Goal: Task Accomplishment & Management: Manage account settings

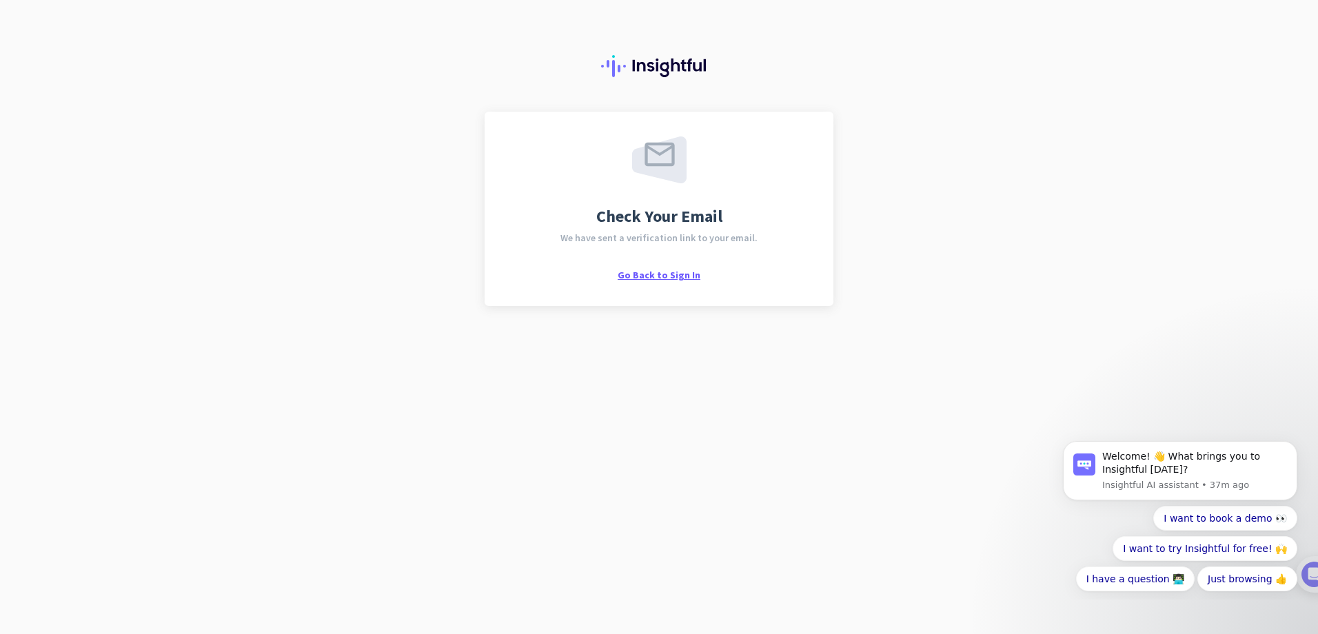
click at [684, 277] on span "Go Back to Sign In" at bounding box center [658, 275] width 83 height 12
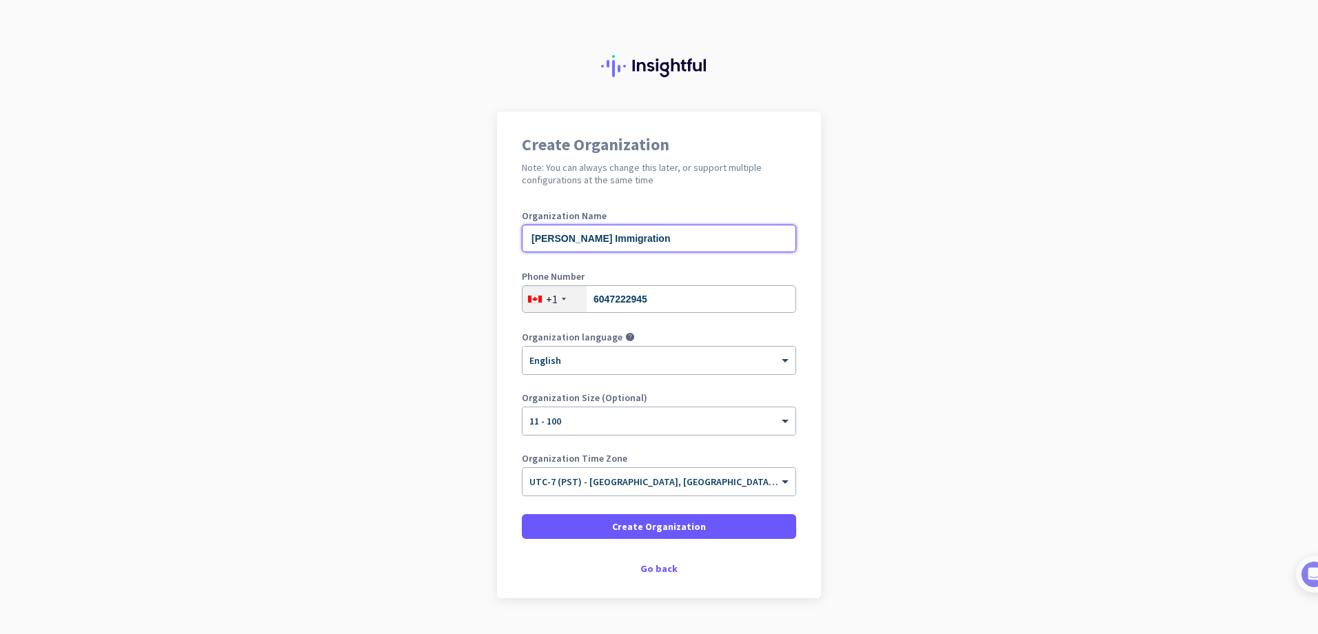
click at [552, 238] on input "[PERSON_NAME] Immigration" at bounding box center [659, 239] width 274 height 28
click at [295, 327] on app-onboarding-organization "Create Organization Note: You can always change this later, or support multiple…" at bounding box center [659, 389] width 1318 height 555
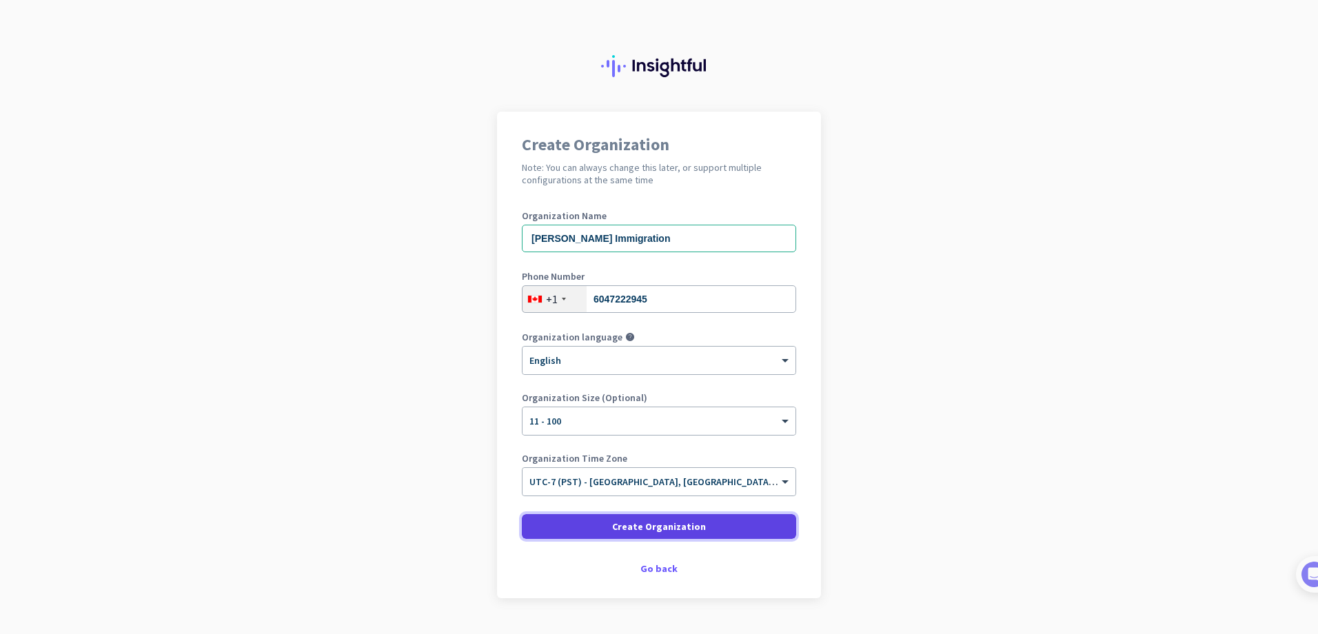
click at [662, 529] on span "Create Organization" at bounding box center [659, 527] width 94 height 14
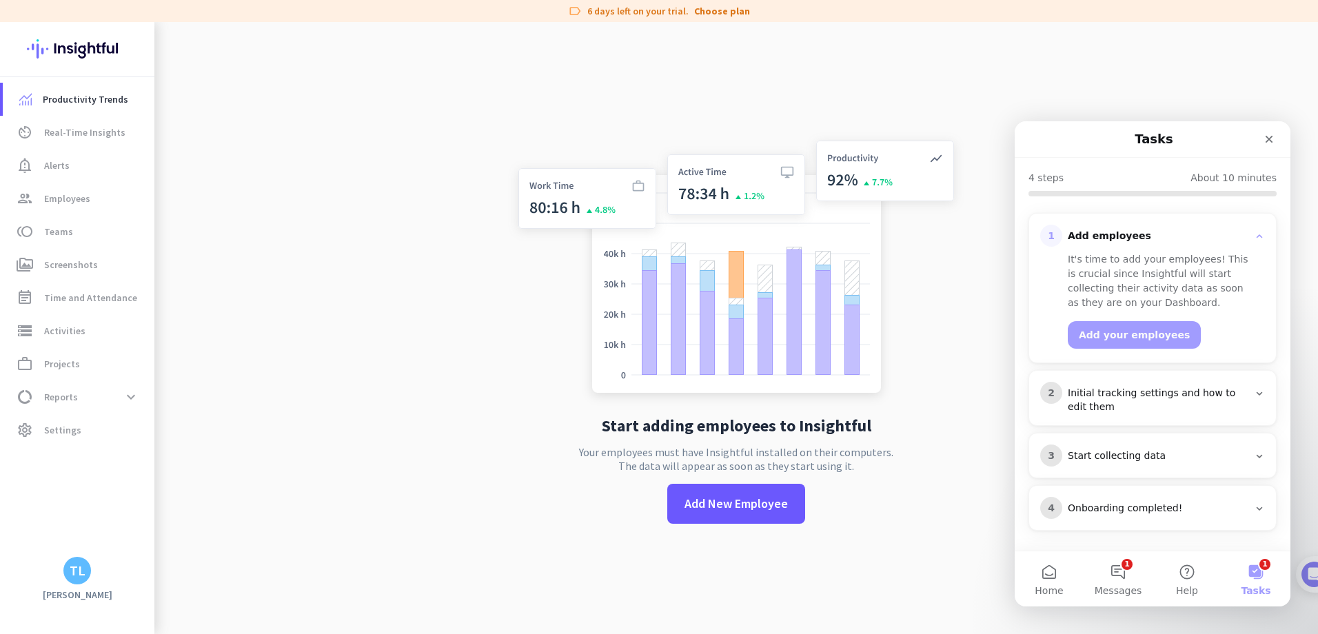
scroll to position [132, 0]
click at [726, 508] on span "Add New Employee" at bounding box center [735, 504] width 103 height 18
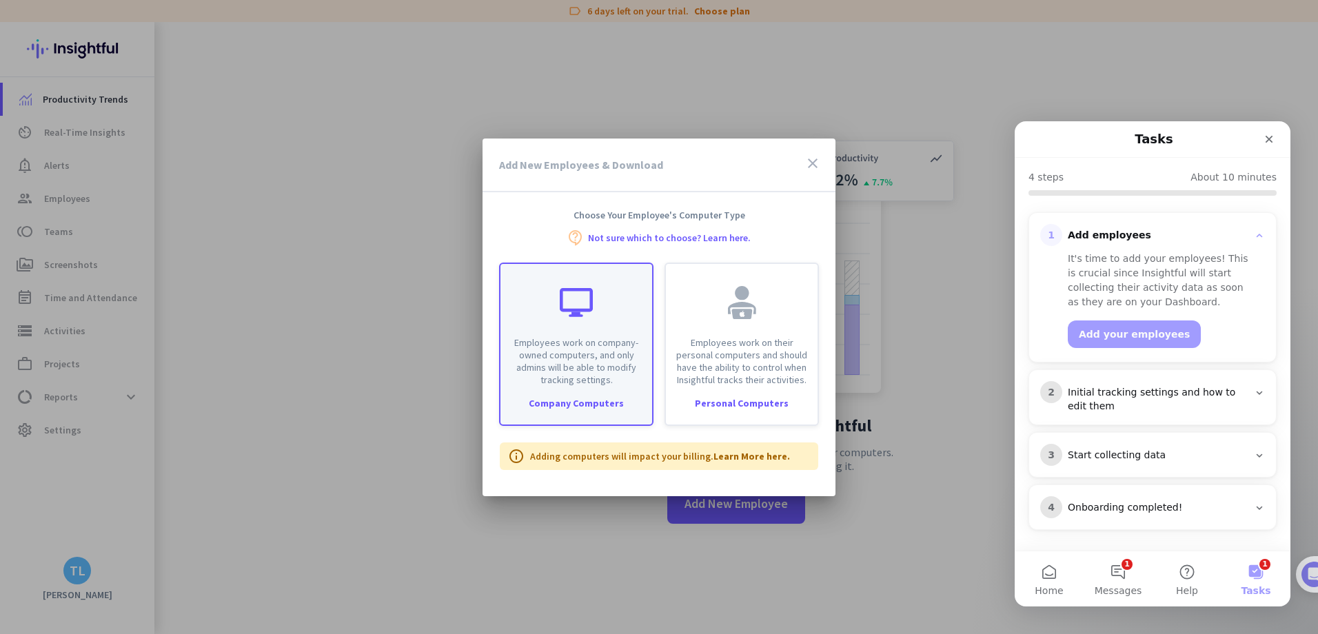
click at [586, 366] on p "Employees work on company-owned computers, and only admins will be able to modi…" at bounding box center [576, 361] width 135 height 50
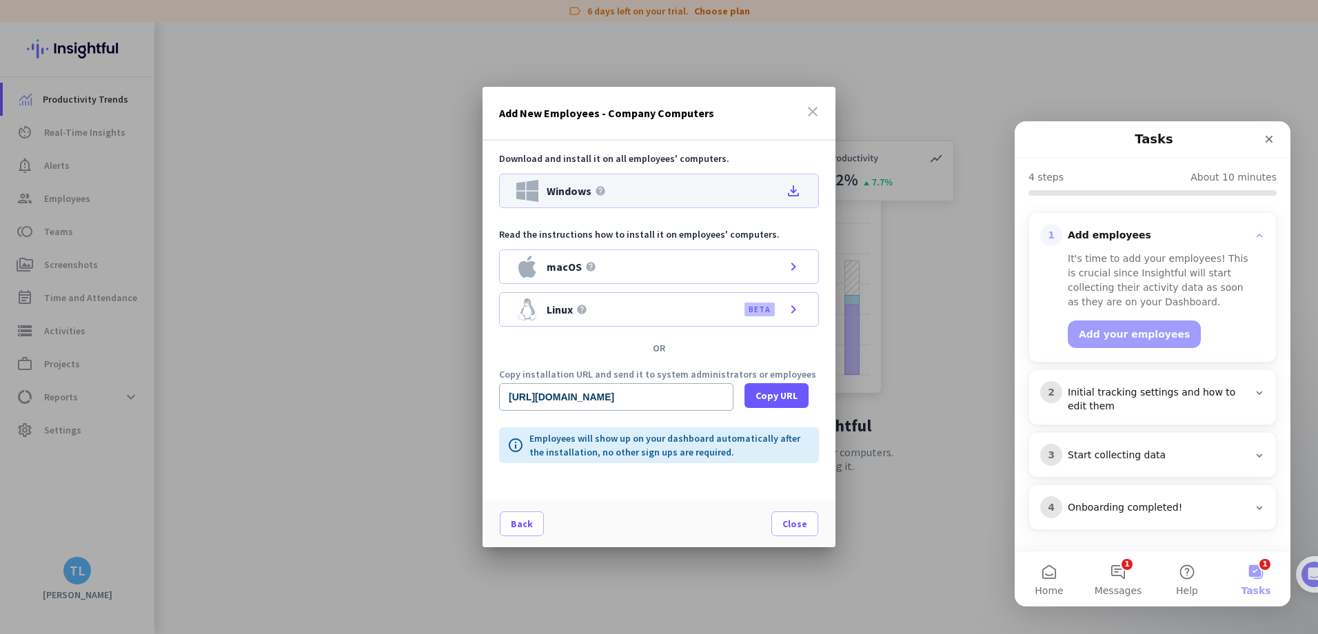
click at [562, 194] on span "Windows" at bounding box center [568, 190] width 45 height 11
click at [798, 191] on icon "file_download" at bounding box center [793, 191] width 17 height 17
click at [795, 522] on span "Close" at bounding box center [794, 524] width 25 height 14
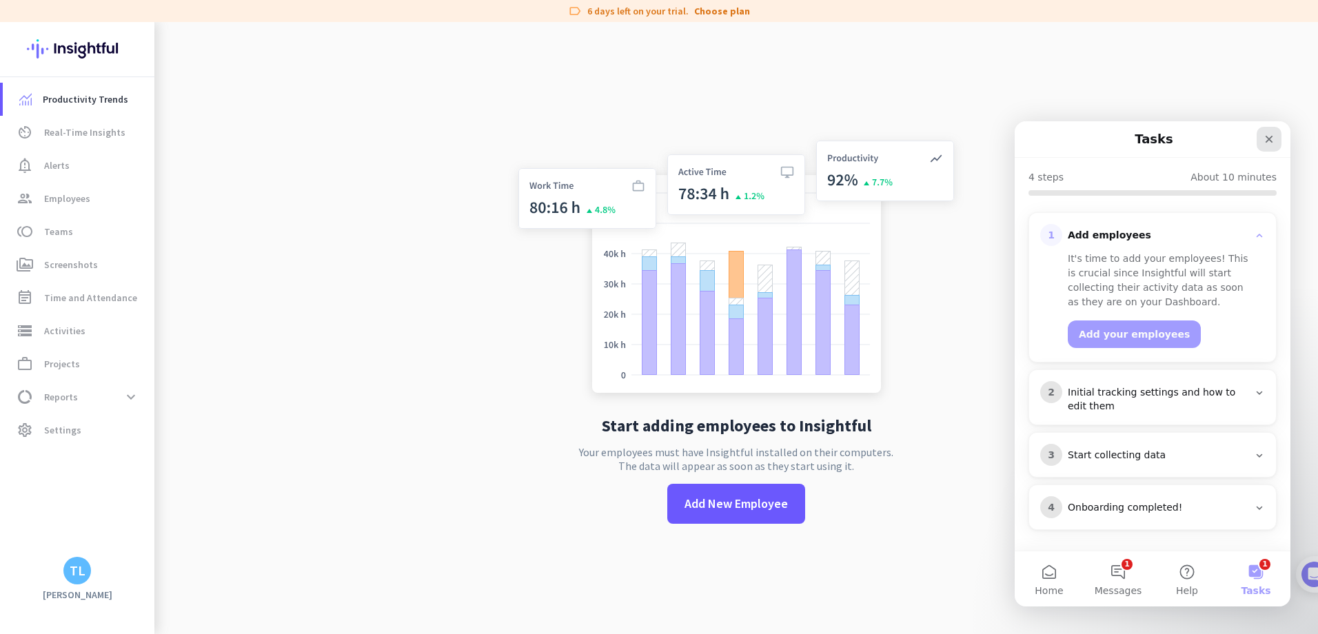
click at [1269, 136] on icon "Close" at bounding box center [1268, 139] width 11 height 11
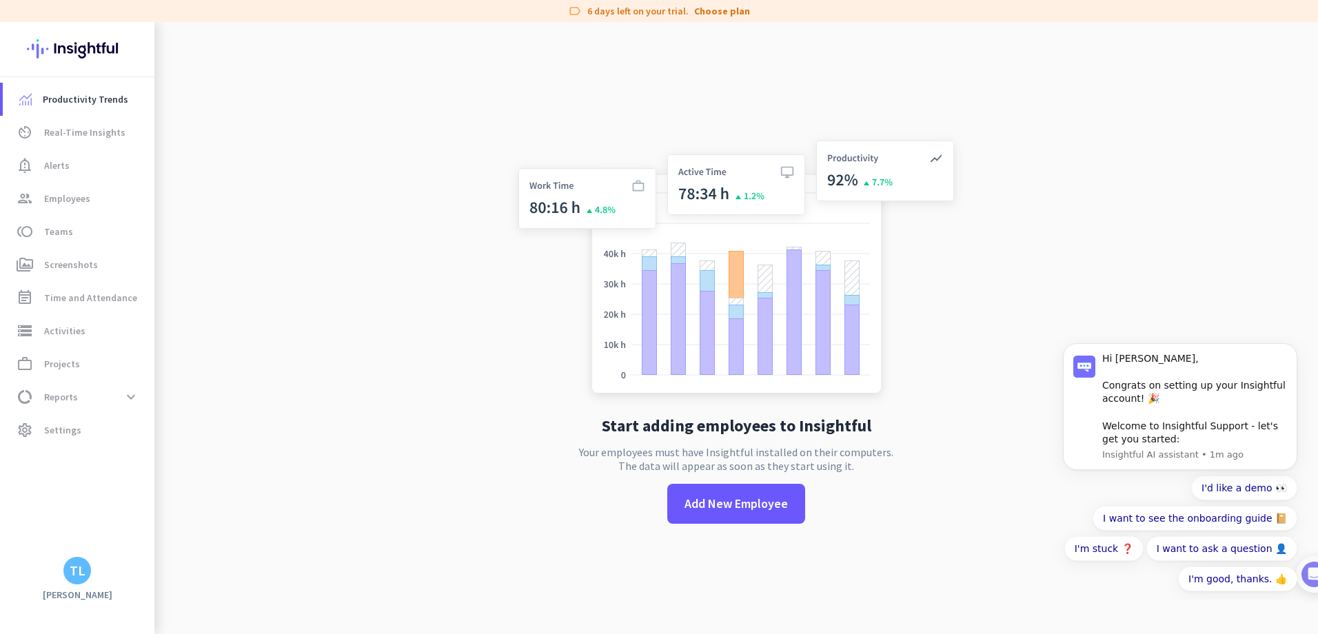
scroll to position [0, 0]
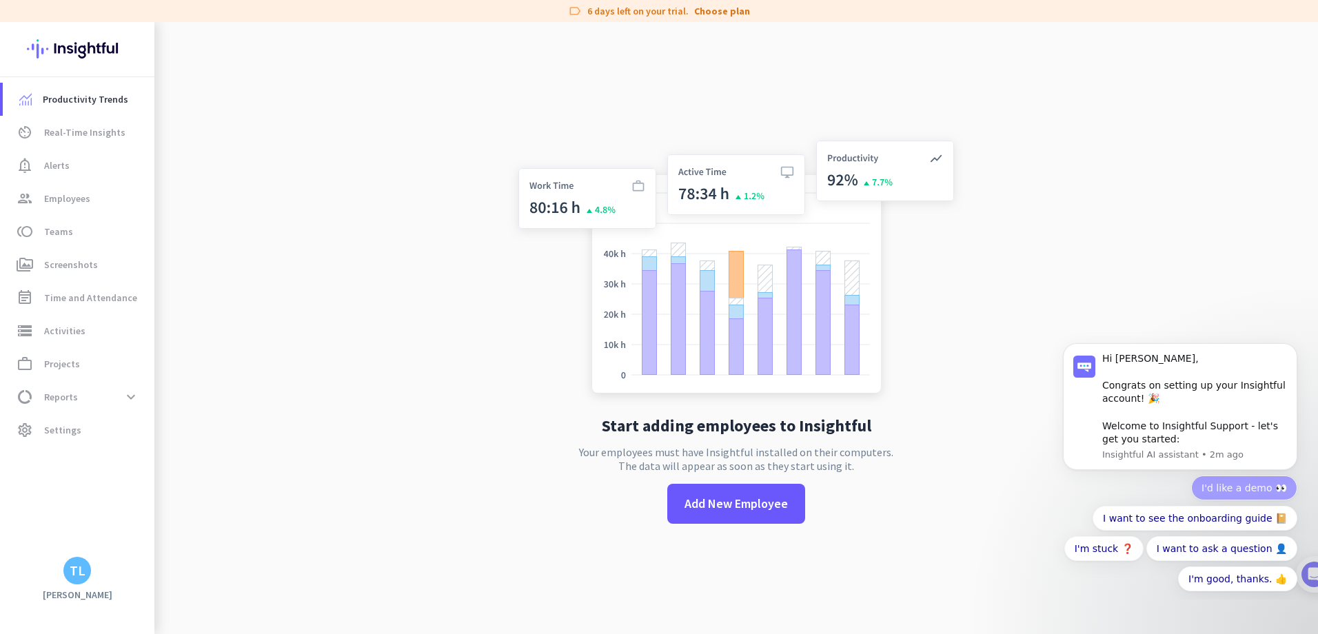
click at [1251, 492] on button "I'd like a demo 👀" at bounding box center [1244, 488] width 106 height 25
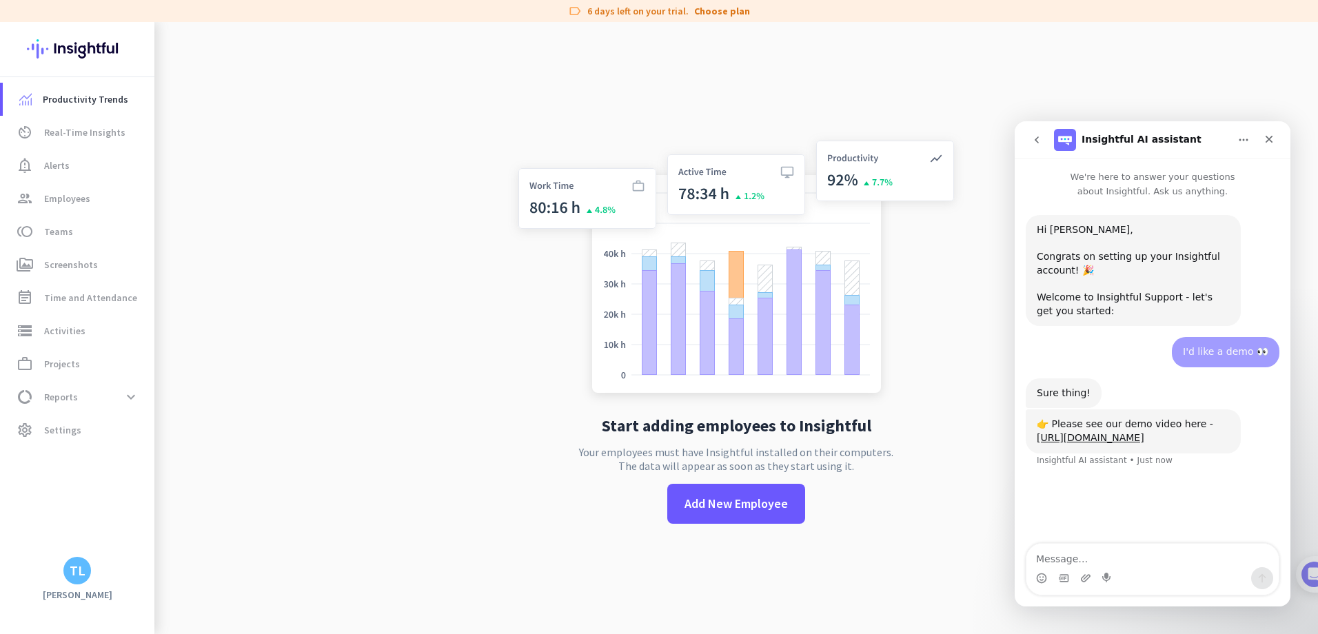
drag, startPoint x: 1222, startPoint y: 438, endPoint x: 1033, endPoint y: 446, distance: 189.0
click at [1033, 446] on div "👉 Please see our demo video here - [URL][DOMAIN_NAME] Insightful AI assistant •…" at bounding box center [1132, 430] width 215 height 43
copy link "[URL][DOMAIN_NAME]"
click at [98, 99] on span "Productivity Trends" at bounding box center [85, 99] width 85 height 17
click at [99, 138] on span "Real-Time Insights" at bounding box center [84, 132] width 81 height 17
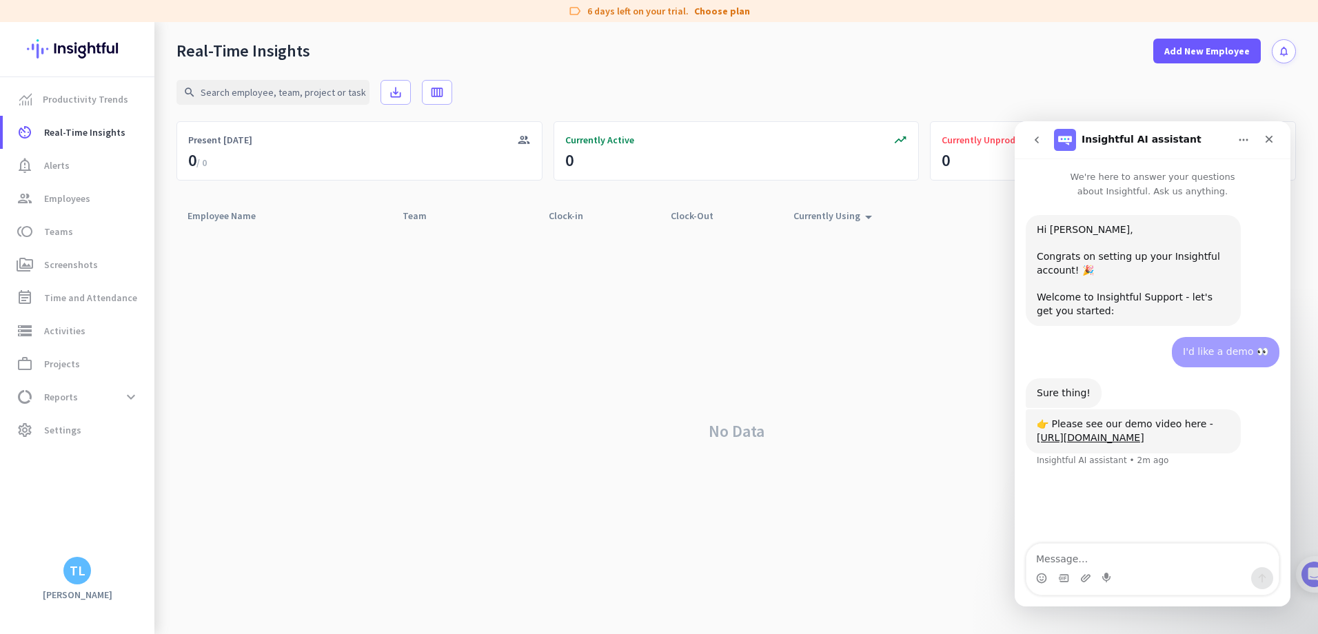
click at [270, 558] on div "No Data" at bounding box center [735, 431] width 1119 height 405
click at [90, 97] on span "Productivity Trends" at bounding box center [85, 99] width 85 height 17
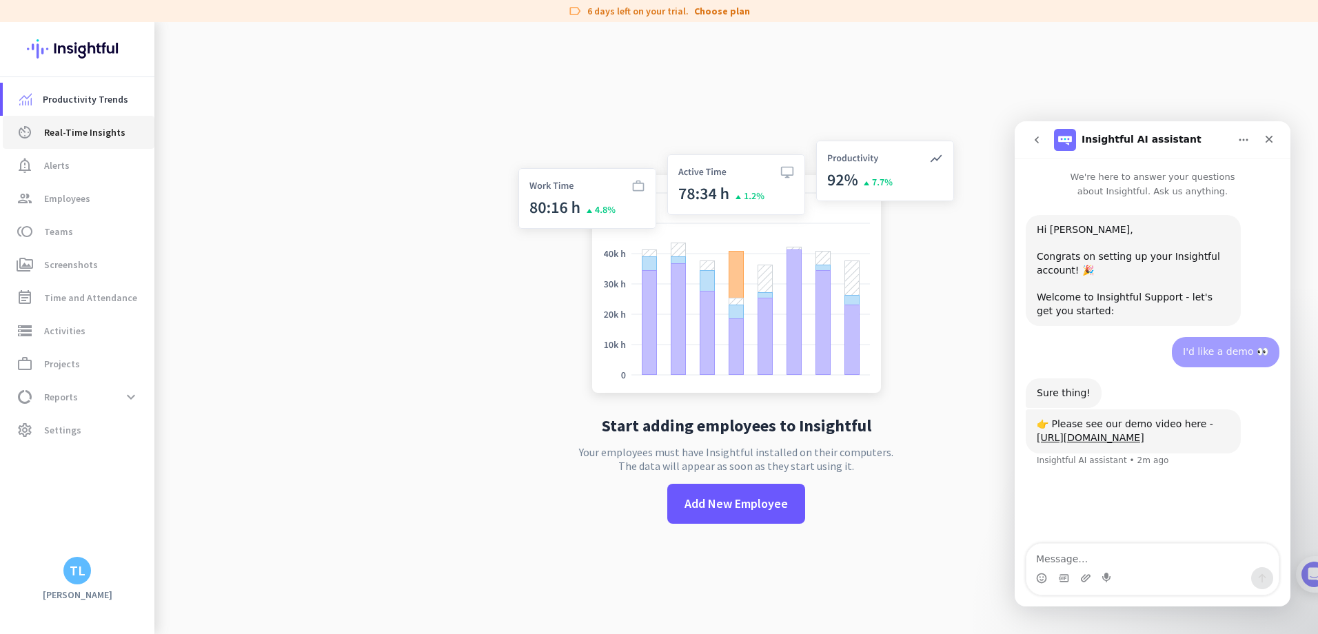
click at [115, 135] on span "Real-Time Insights" at bounding box center [84, 132] width 81 height 17
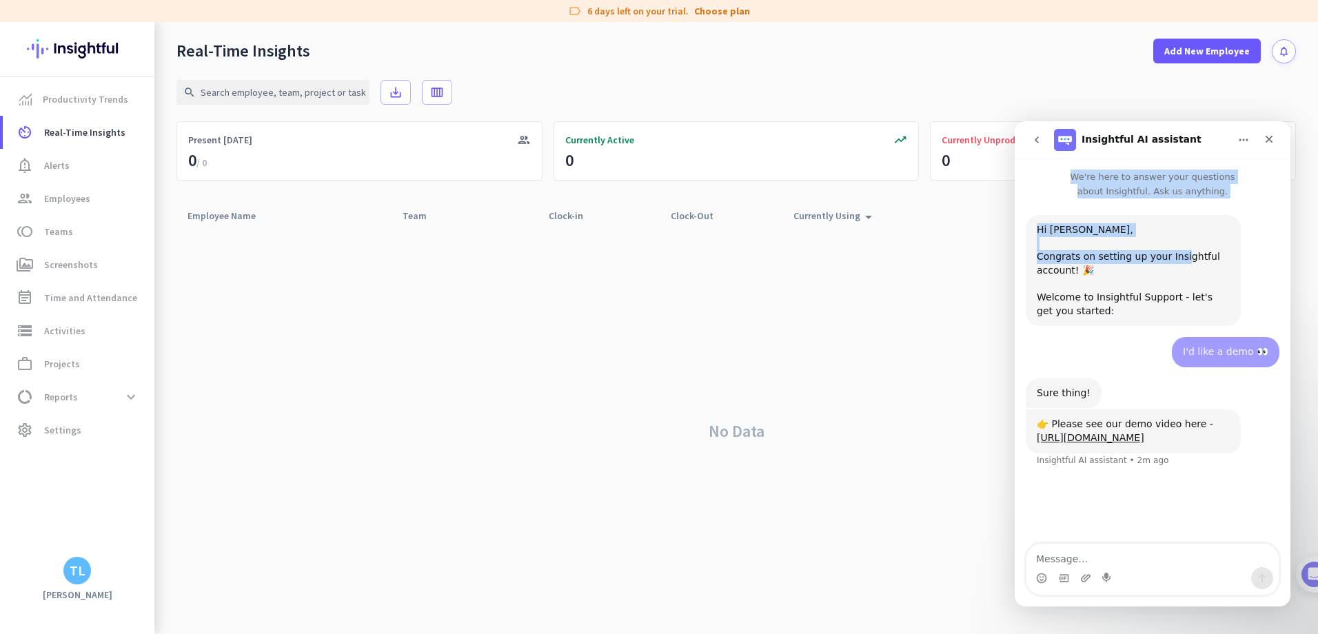
drag, startPoint x: 1201, startPoint y: 130, endPoint x: 1187, endPoint y: 254, distance: 124.2
click at [1187, 254] on div "Insightful AI assistant We're here to answer your questions about Insightful. A…" at bounding box center [1152, 363] width 276 height 485
drag, startPoint x: 950, startPoint y: 261, endPoint x: 229, endPoint y: 39, distance: 754.4
click at [950, 261] on div "No Data" at bounding box center [735, 431] width 1119 height 405
click at [1220, 134] on div "Insightful AI assistant" at bounding box center [1141, 140] width 175 height 22
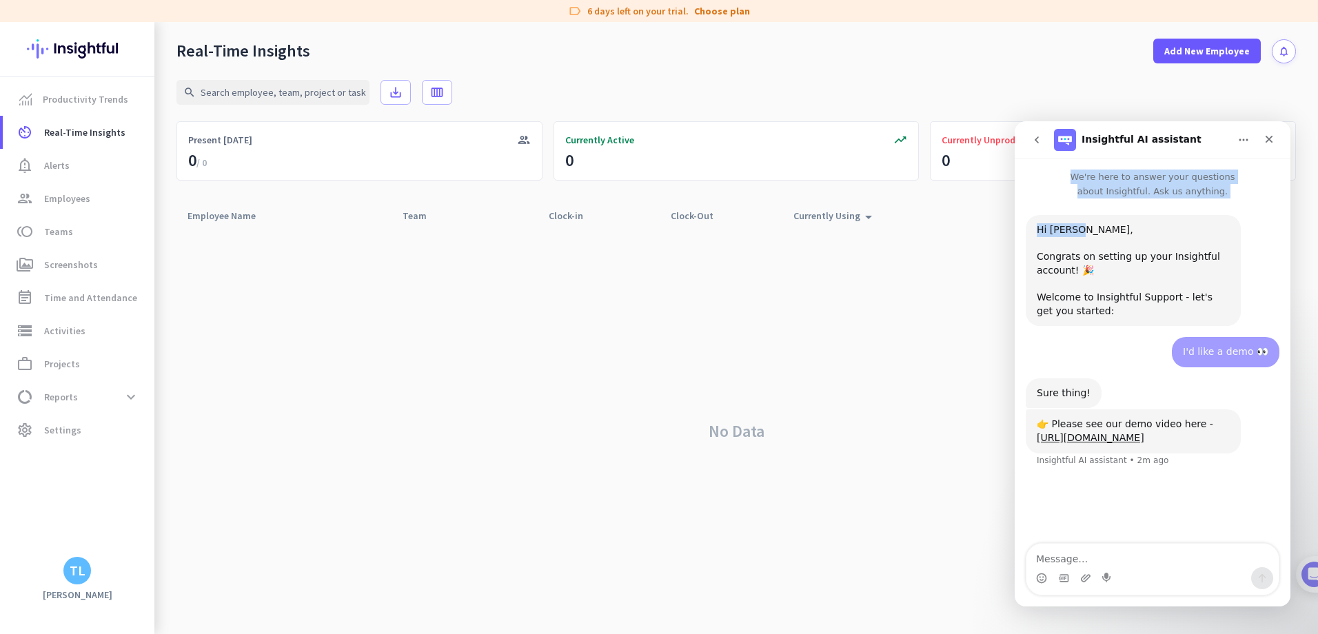
drag, startPoint x: 1206, startPoint y: 135, endPoint x: 1194, endPoint y: 218, distance: 83.6
click at [1194, 218] on div "Insightful AI assistant We're here to answer your questions about Insightful. A…" at bounding box center [1152, 363] width 276 height 485
click at [70, 164] on span "notification_important Alerts" at bounding box center [79, 165] width 130 height 17
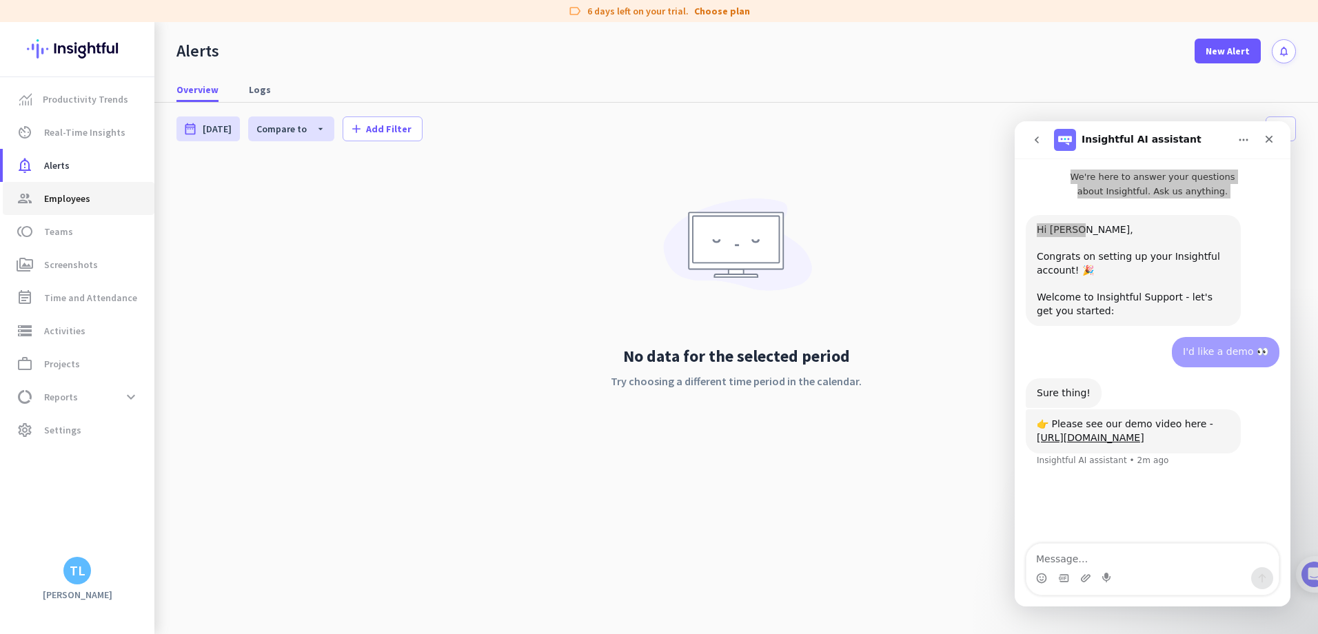
click at [83, 203] on span "Employees" at bounding box center [67, 198] width 46 height 17
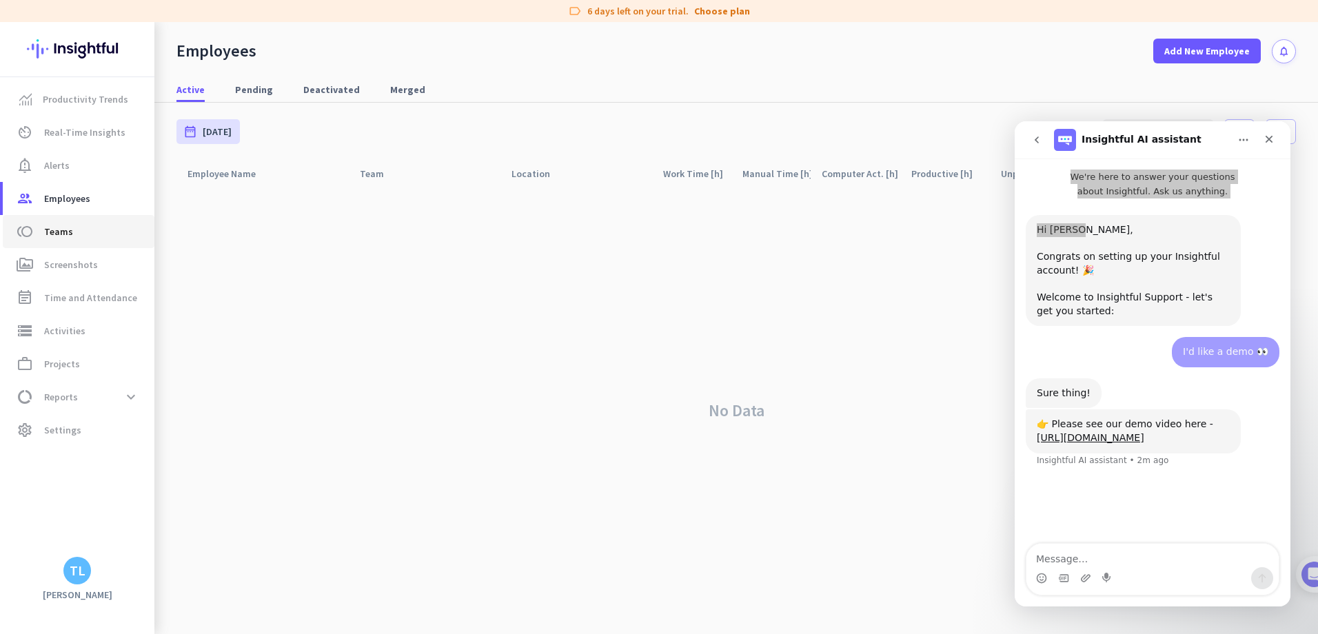
click at [88, 234] on span "toll Teams" at bounding box center [79, 231] width 130 height 17
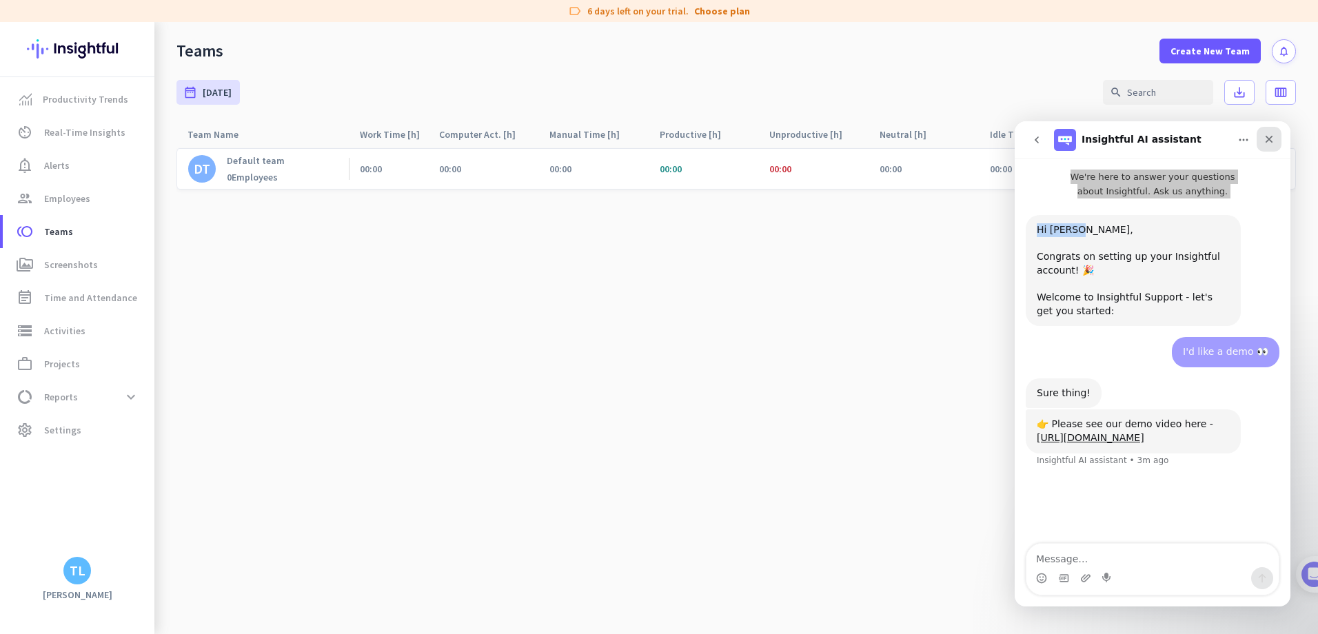
click at [1267, 140] on icon "Close" at bounding box center [1269, 140] width 8 height 8
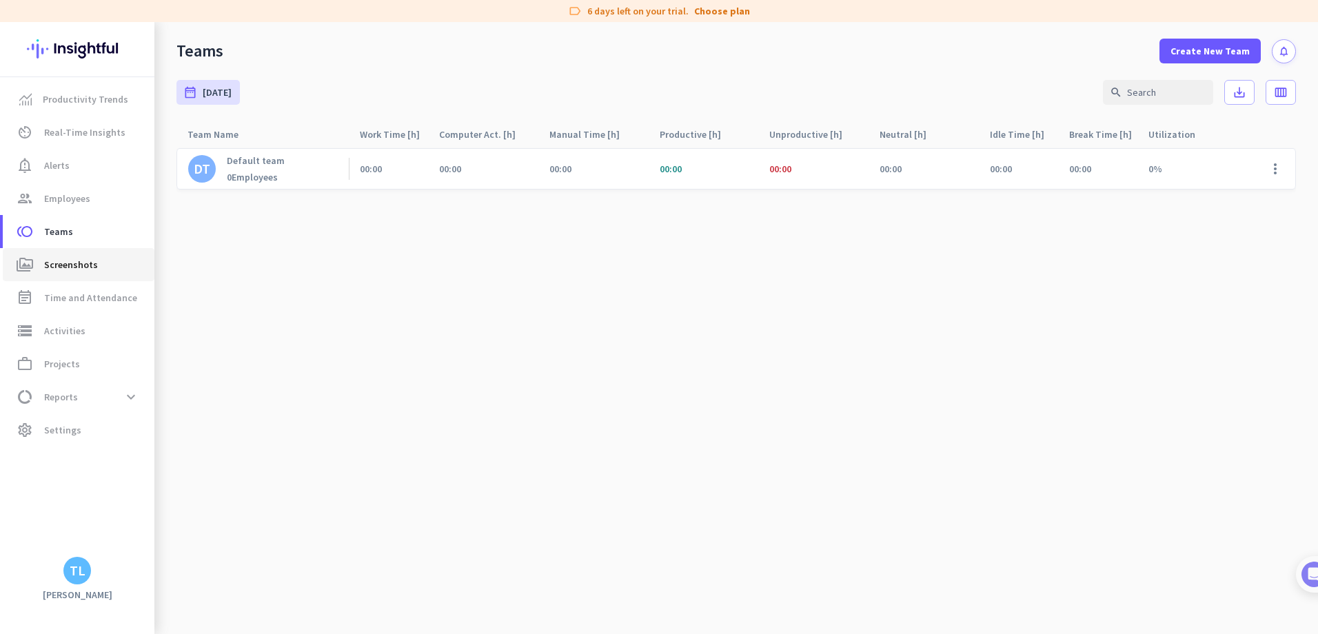
click at [81, 262] on span "Screenshots" at bounding box center [71, 264] width 54 height 17
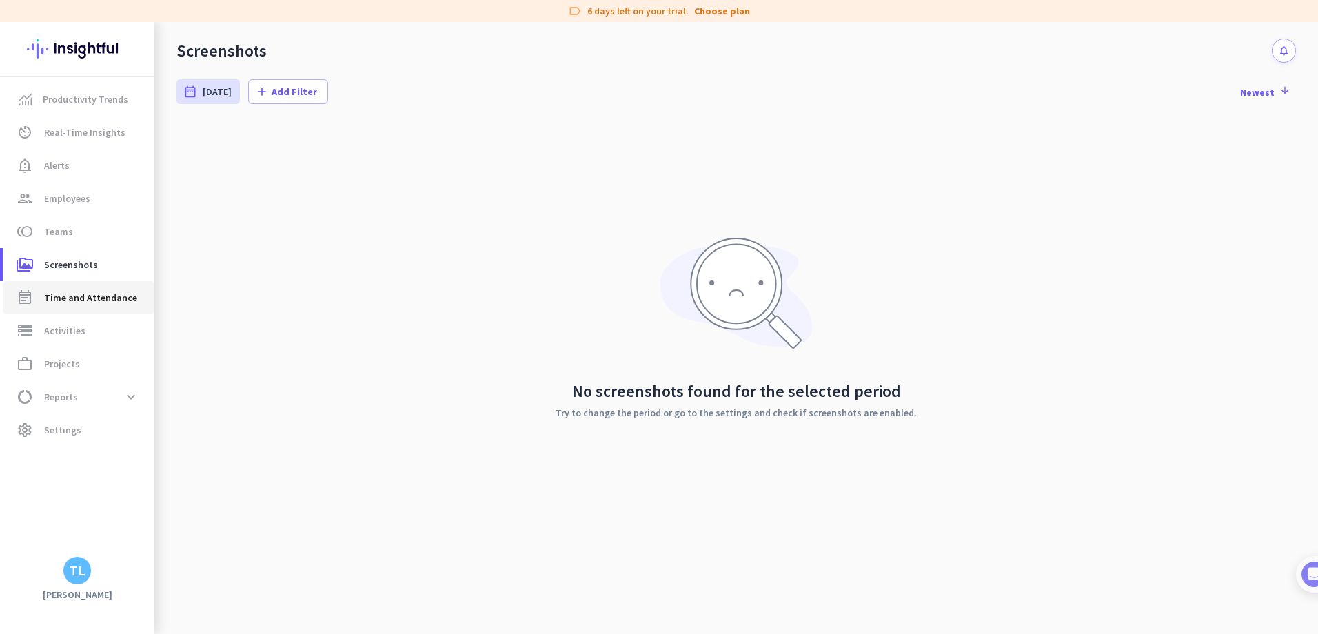
click at [103, 307] on link "event_note Time and Attendance" at bounding box center [79, 297] width 152 height 33
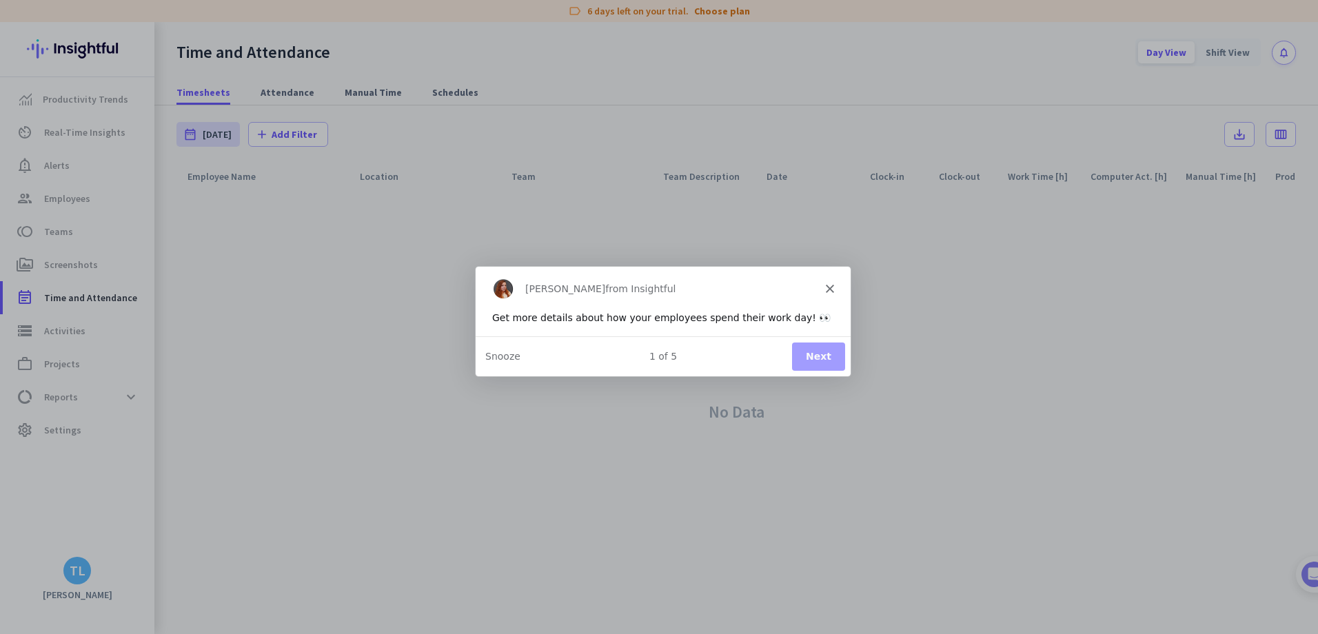
click at [820, 352] on button "Next" at bounding box center [817, 355] width 53 height 28
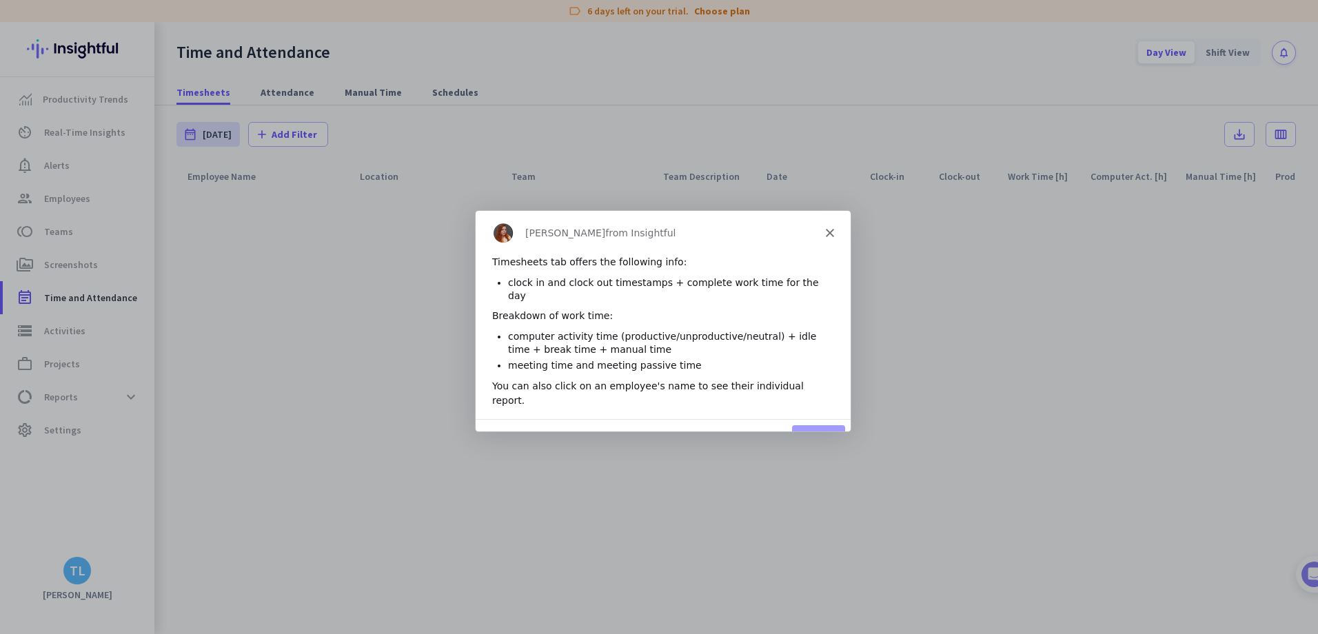
click at [832, 231] on icon "Close" at bounding box center [829, 231] width 8 height 8
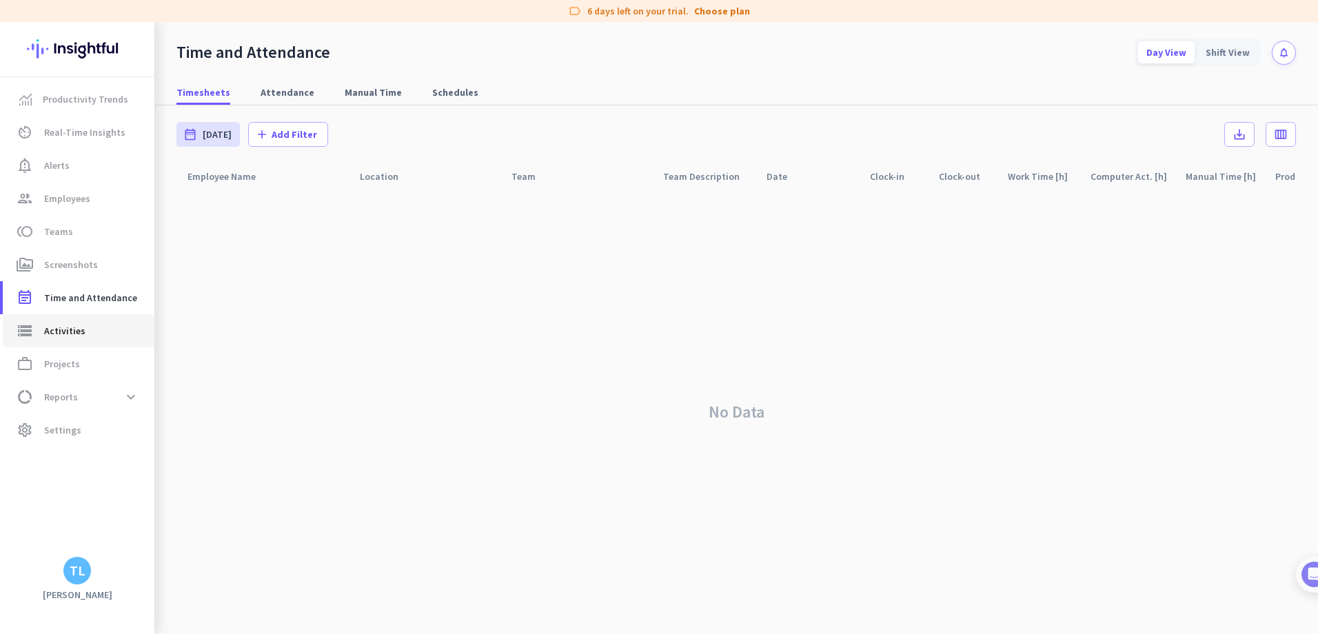
click at [69, 334] on span "Activities" at bounding box center [64, 331] width 41 height 17
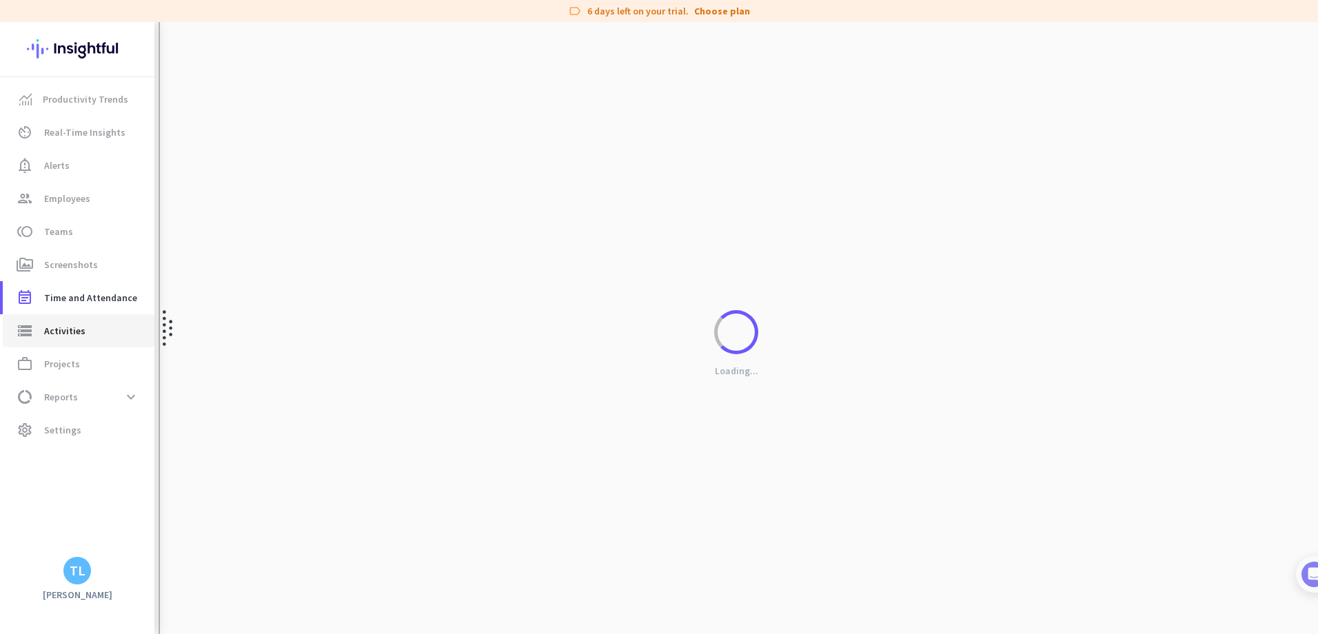
type input "[DATE]"
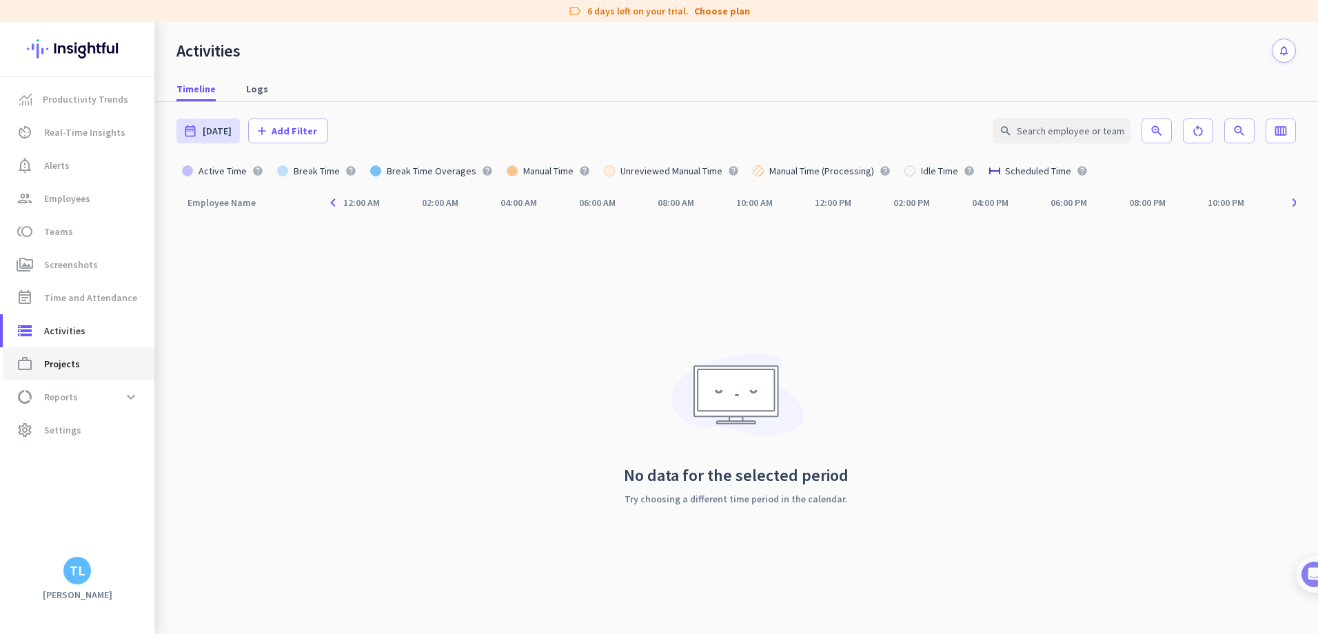
click at [71, 363] on span "Projects" at bounding box center [62, 364] width 36 height 17
type input "[DATE] - [DATE]"
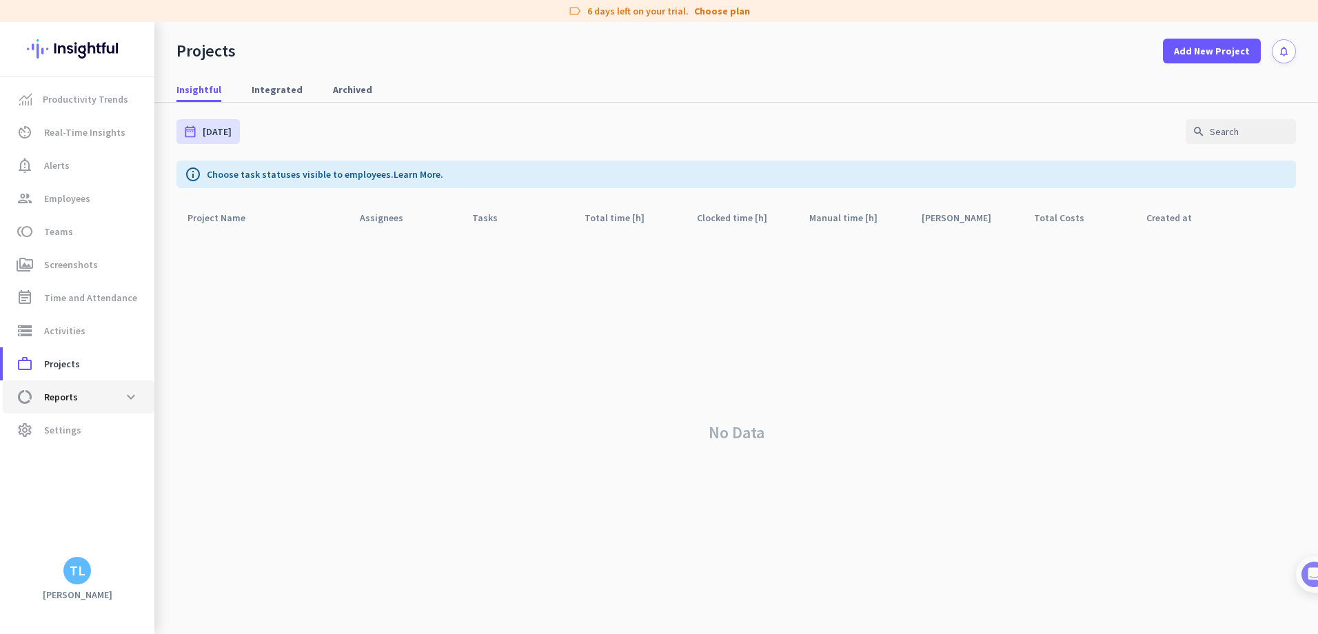
click at [101, 405] on span "data_usage Reports expand_more" at bounding box center [79, 397] width 130 height 25
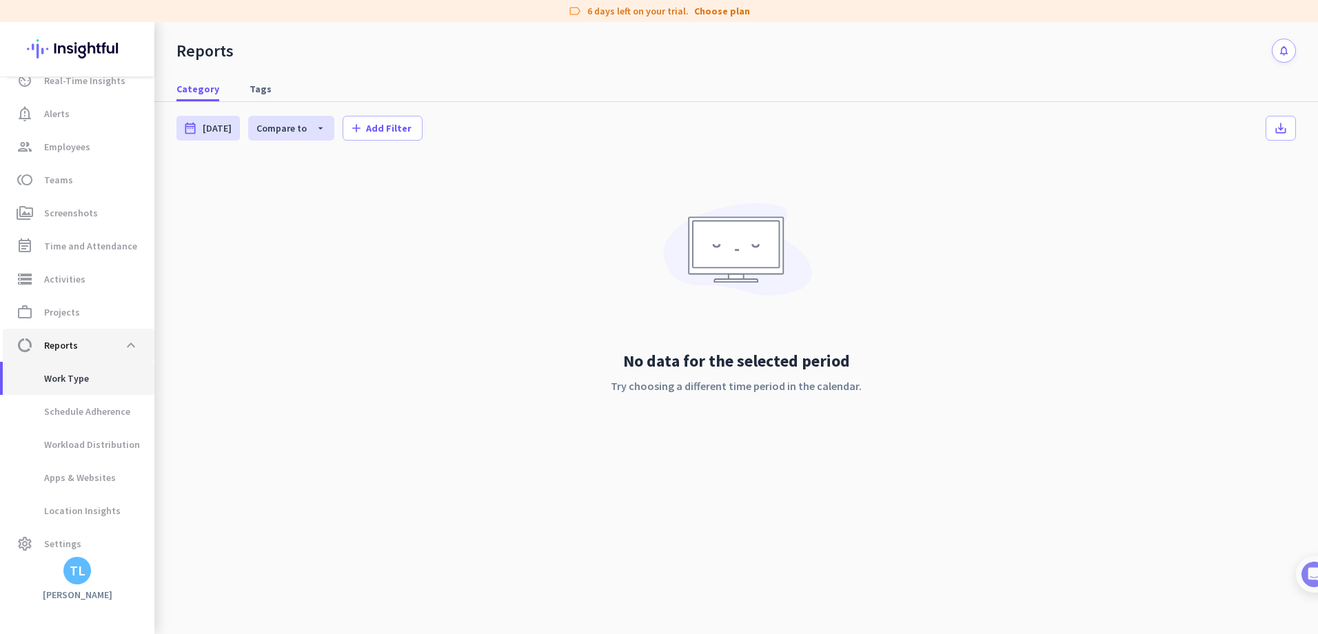
scroll to position [61, 0]
click at [87, 377] on span "Work Type" at bounding box center [51, 369] width 75 height 33
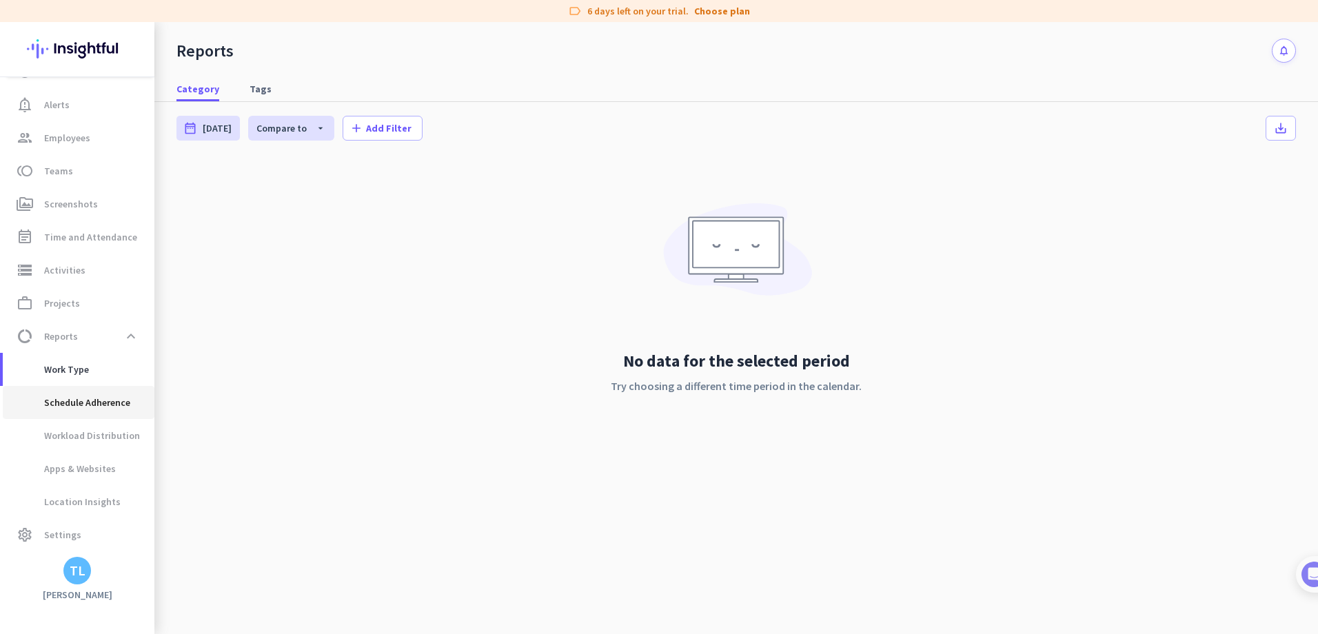
click at [93, 404] on span "Schedule Adherence" at bounding box center [72, 402] width 116 height 33
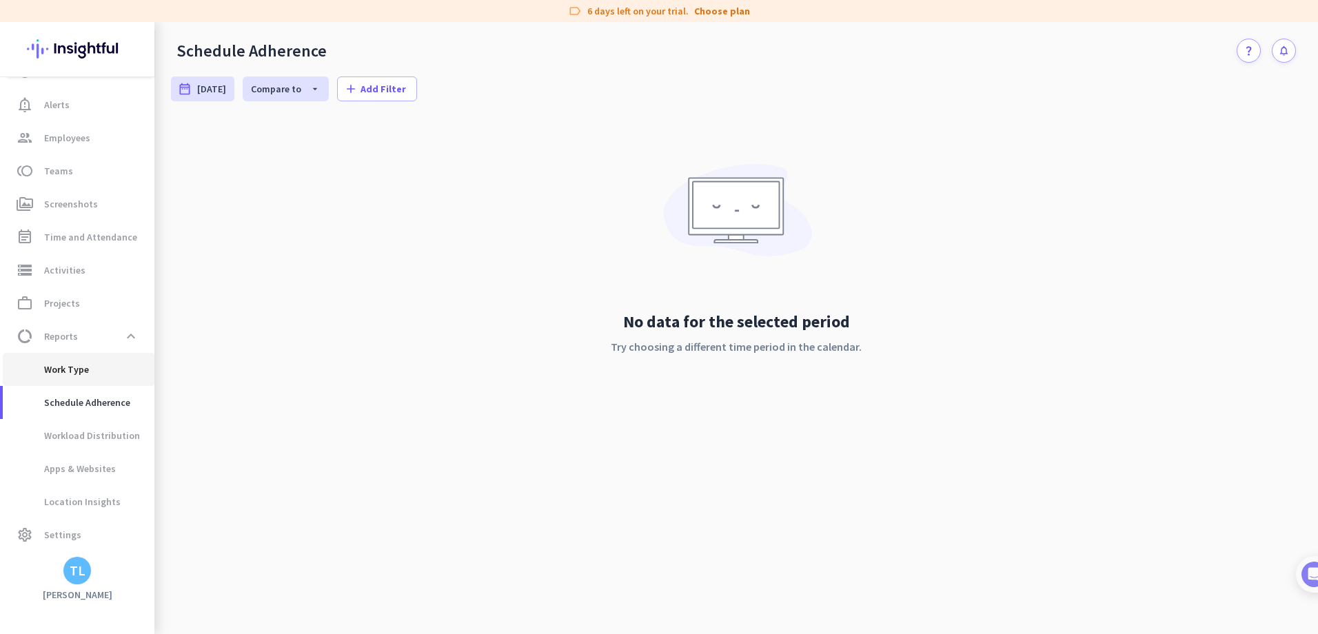
click at [86, 374] on span "Work Type" at bounding box center [51, 369] width 75 height 33
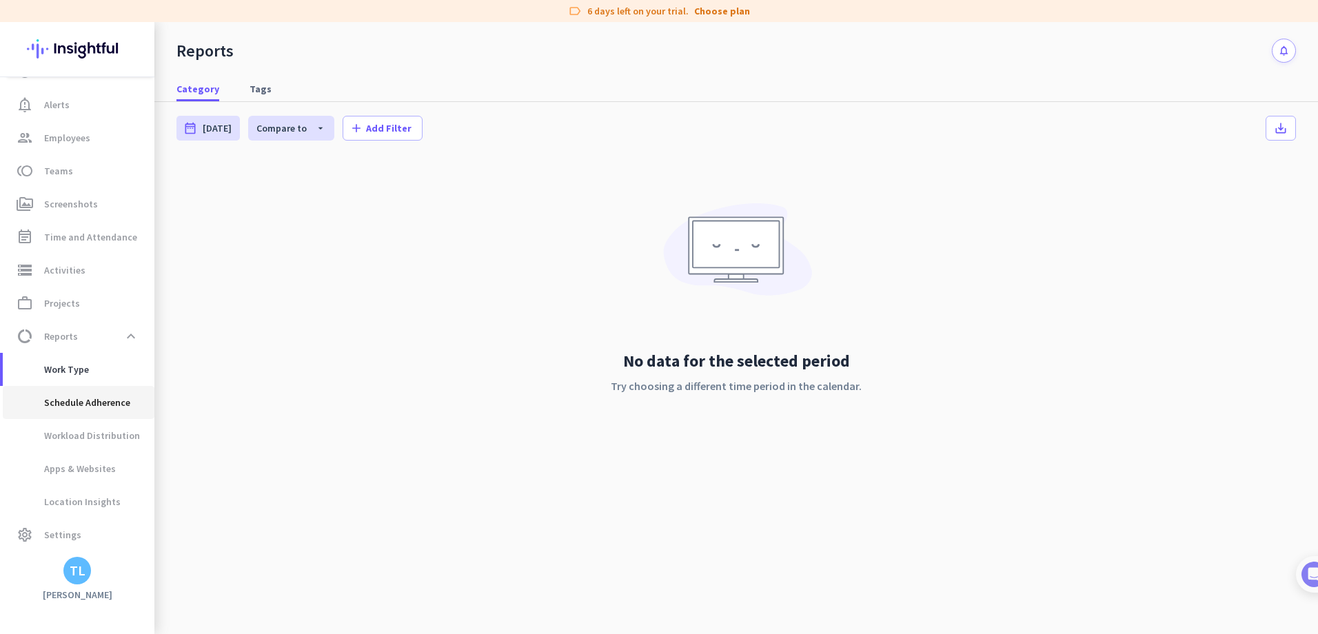
click at [80, 403] on span "Schedule Adherence" at bounding box center [72, 402] width 116 height 33
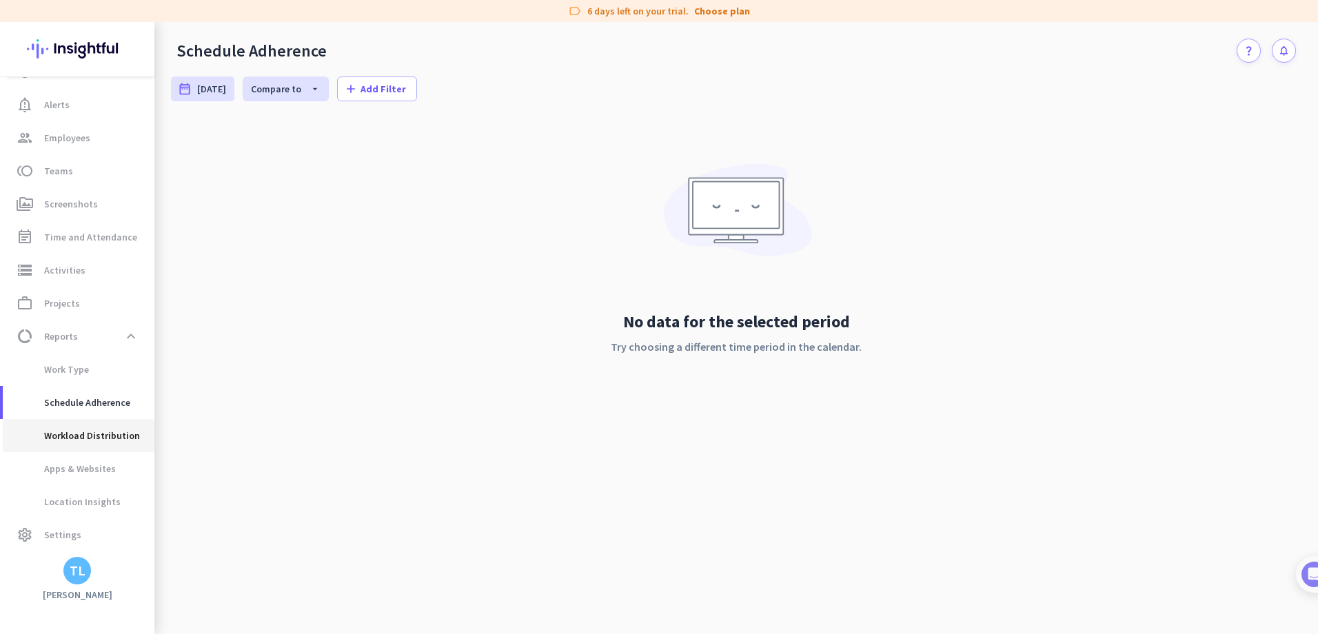
click at [99, 441] on span "Workload Distribution" at bounding box center [77, 435] width 126 height 33
click at [99, 472] on span "Apps & Websites" at bounding box center [65, 468] width 102 height 33
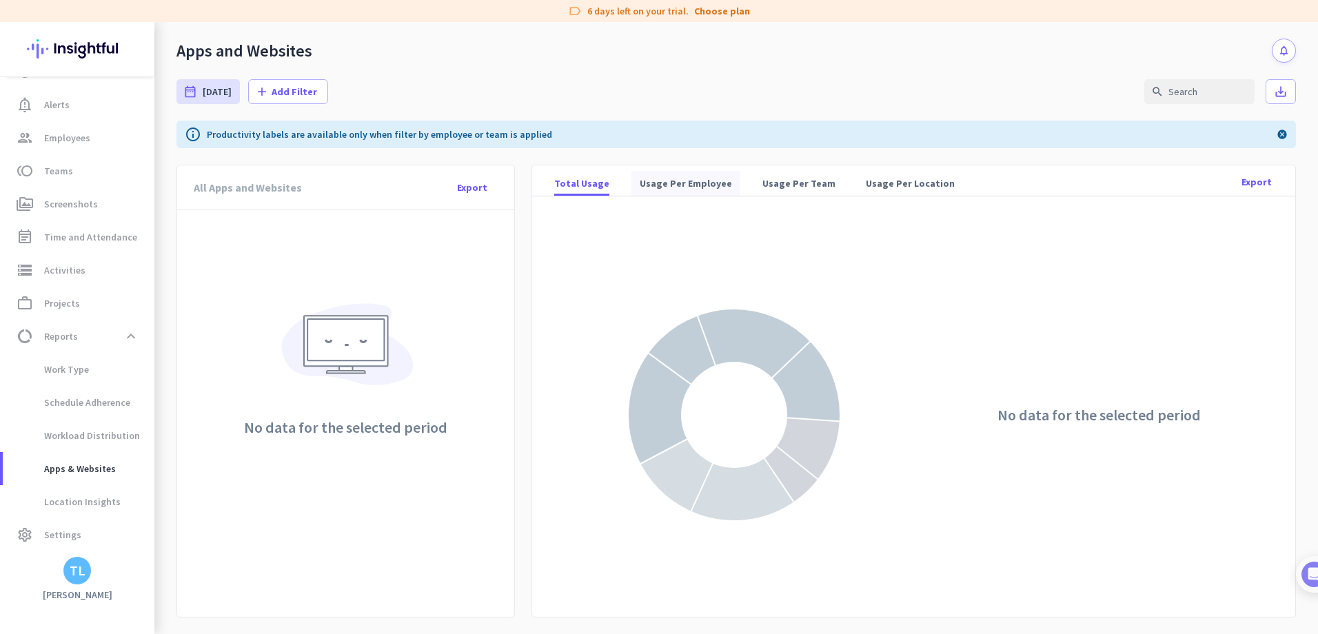
click at [704, 186] on span "Usage Per Employee" at bounding box center [686, 183] width 92 height 14
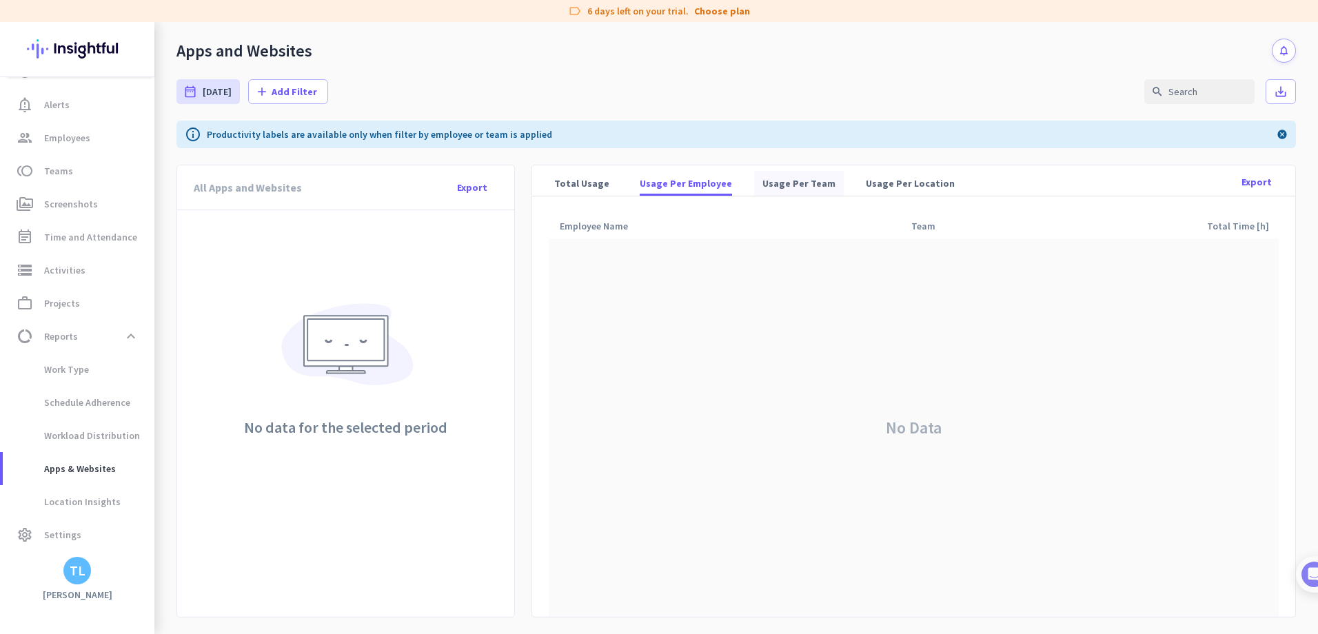
click at [790, 181] on span "Usage Per Team" at bounding box center [798, 183] width 73 height 14
click at [889, 190] on span "Usage Per Location" at bounding box center [910, 183] width 89 height 14
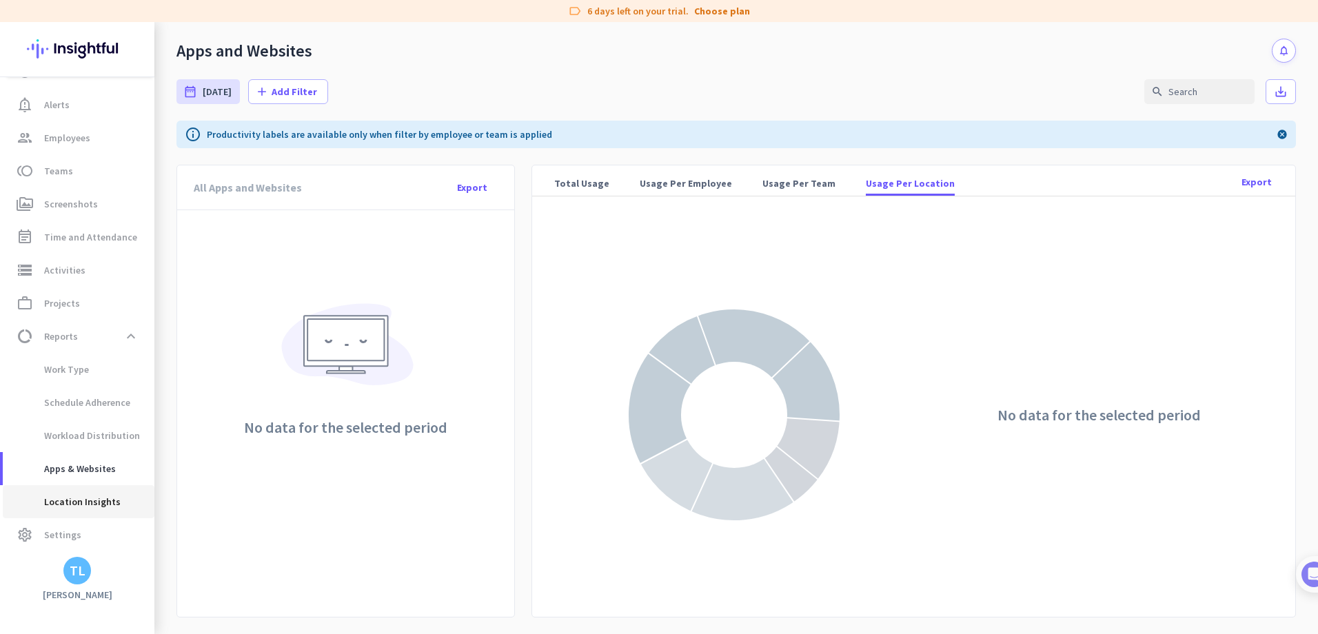
drag, startPoint x: 74, startPoint y: 498, endPoint x: 280, endPoint y: 520, distance: 207.2
click at [73, 499] on span "Location Insights" at bounding box center [67, 501] width 107 height 33
type input "[DATE] - [DATE]"
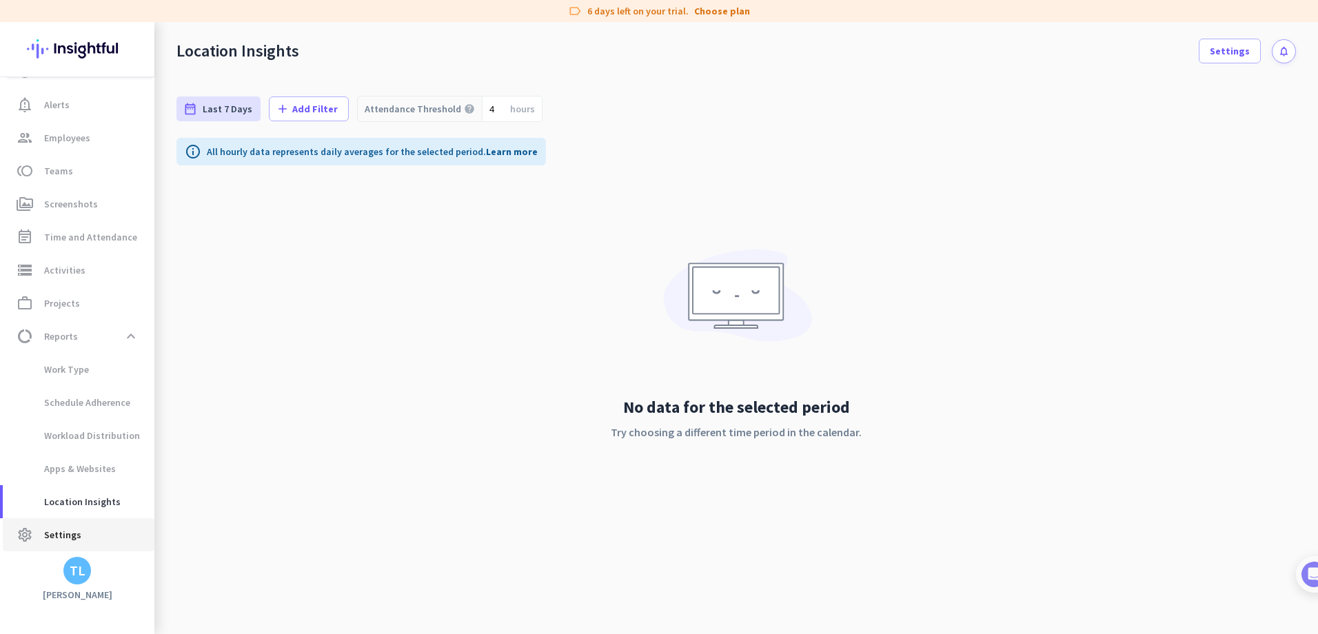
click at [56, 533] on span "Settings" at bounding box center [62, 535] width 37 height 17
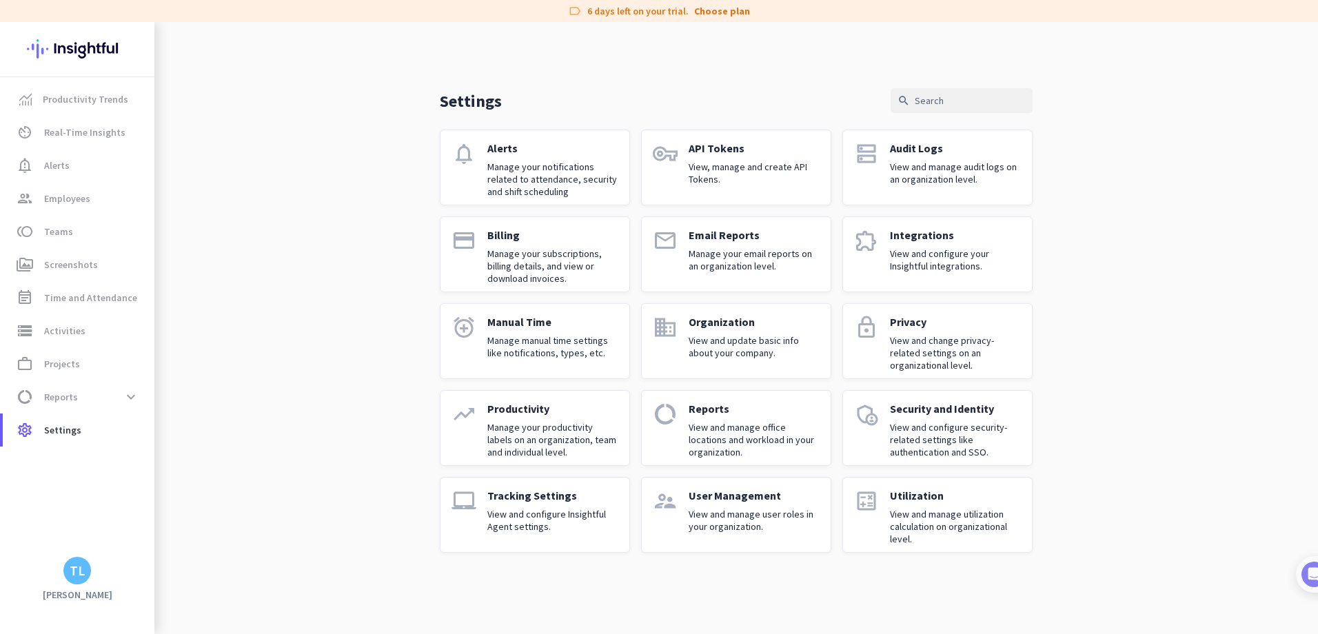
click at [543, 182] on p "Manage your notifications related to attendance, security and shift scheduling" at bounding box center [552, 179] width 131 height 37
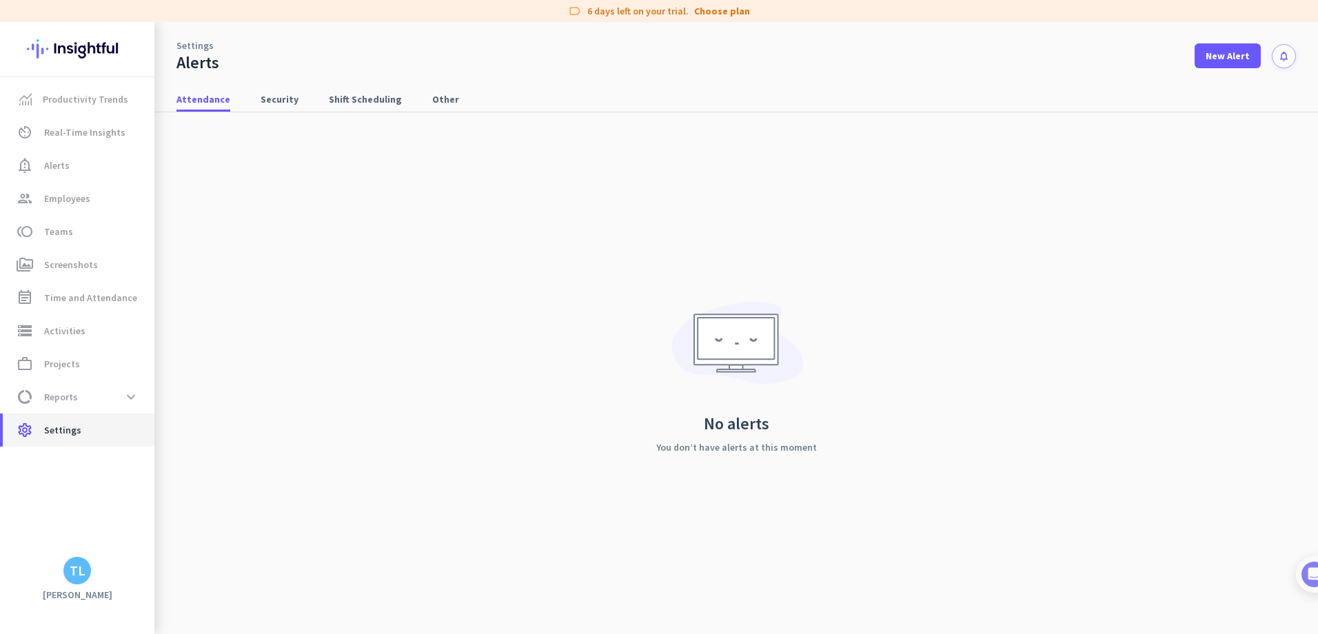
click at [61, 425] on span "Settings" at bounding box center [62, 430] width 37 height 17
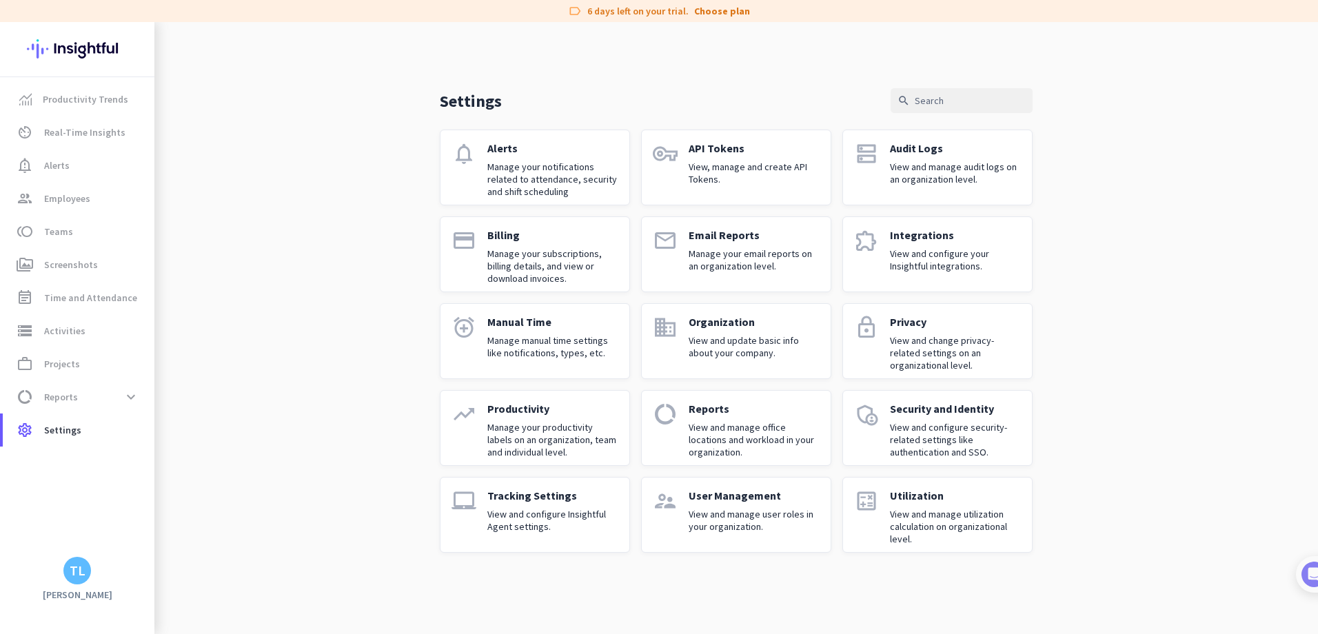
click at [533, 416] on div "Productivity Manage your productivity labels on an organization, team and indiv…" at bounding box center [552, 428] width 131 height 52
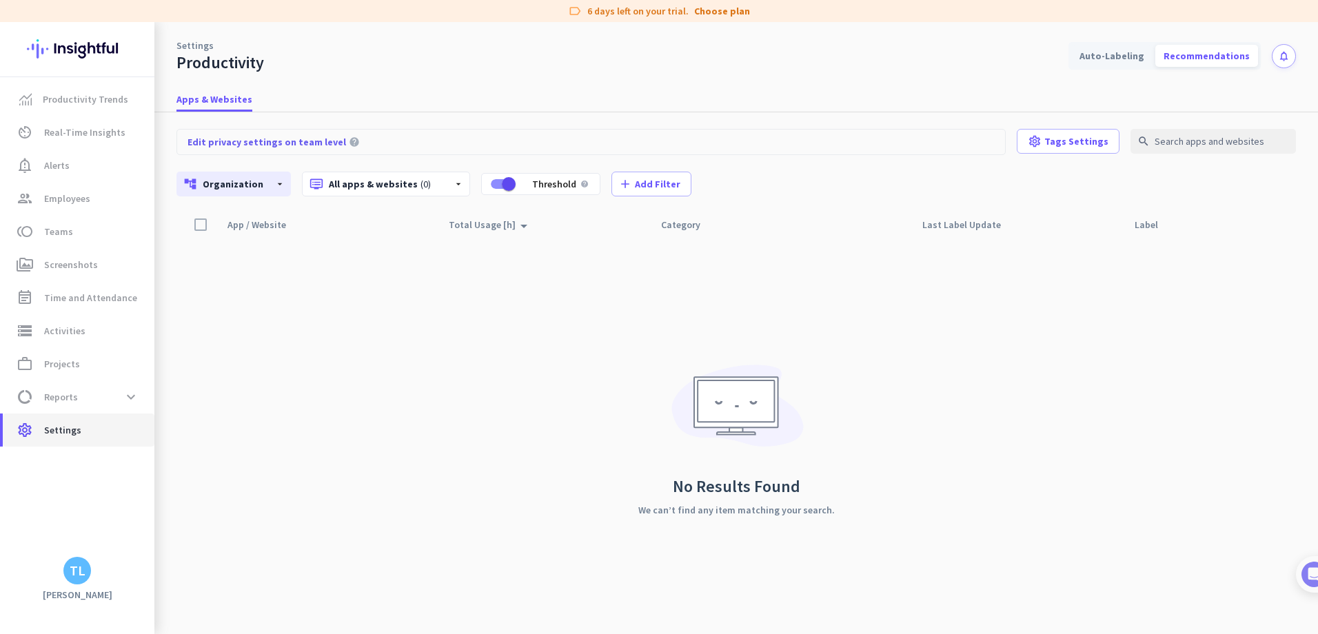
click at [88, 435] on span "settings Settings" at bounding box center [79, 430] width 130 height 17
